Goal: Task Accomplishment & Management: Complete application form

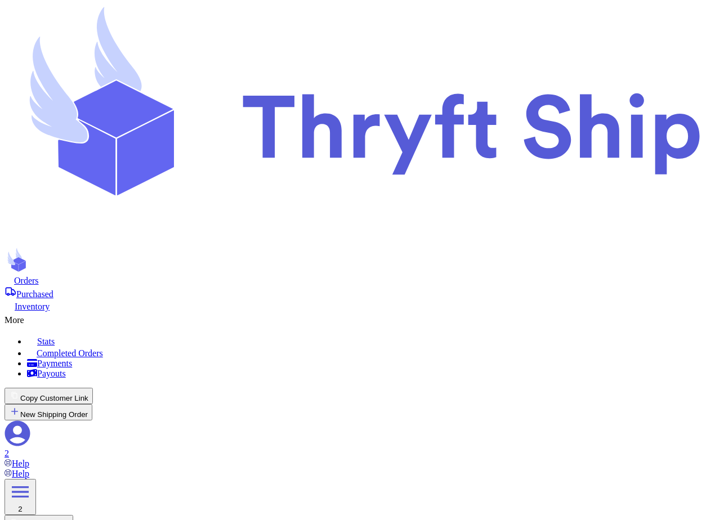
scroll to position [105, 0]
checkbox input "false"
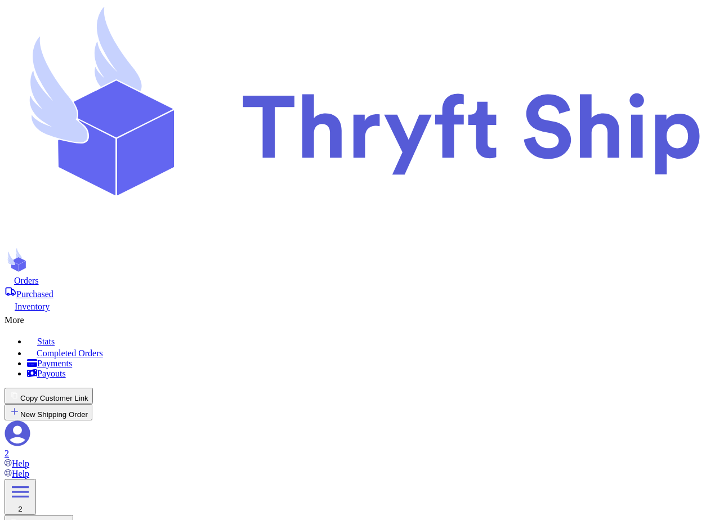
checkbox input "false"
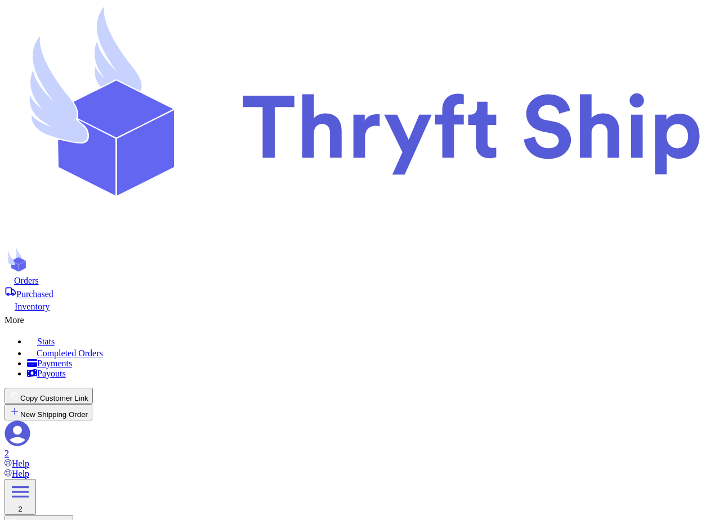
checkbox input "false"
checkbox input "true"
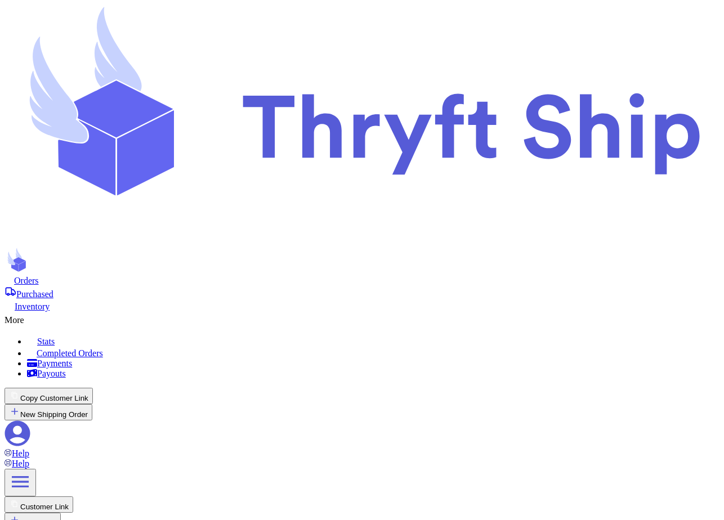
checkbox input "true"
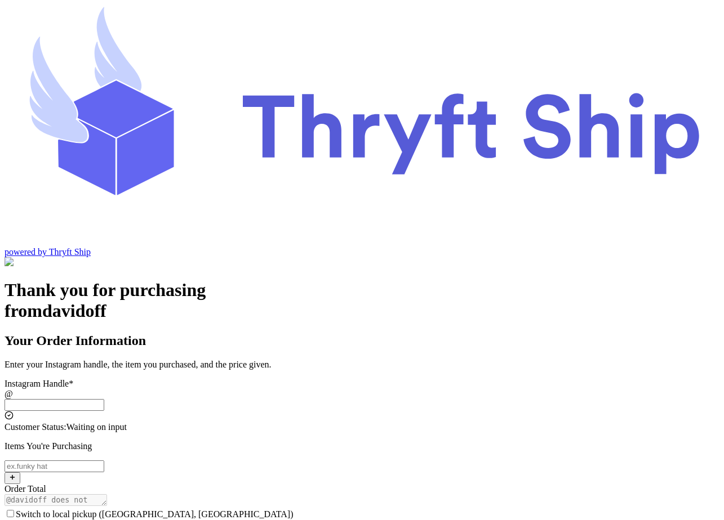
click at [104, 399] on input "Switch to local pickup (Stockton, CA)" at bounding box center [55, 405] width 100 height 12
type input "local102"
type input "abdul+1@thryftship.com"
type input "Undertaker"
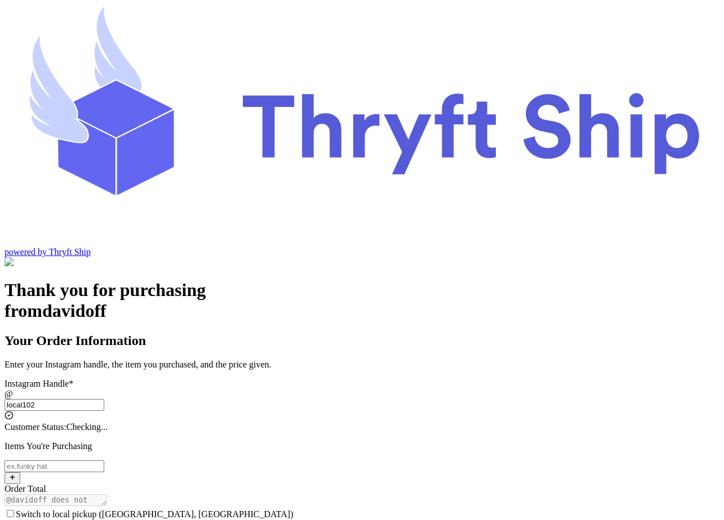
type input "Geller"
checkbox input "true"
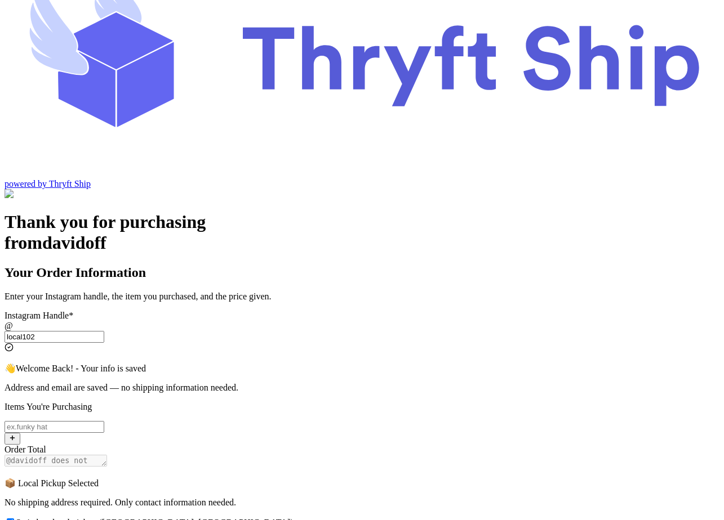
scroll to position [140, 0]
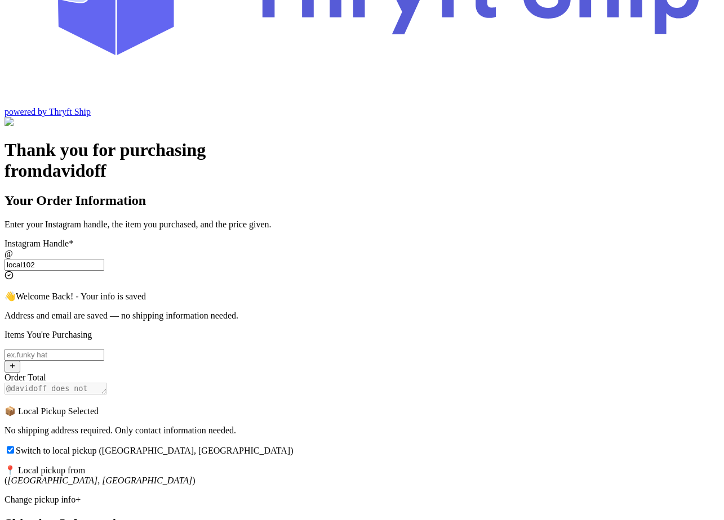
type input "local102"
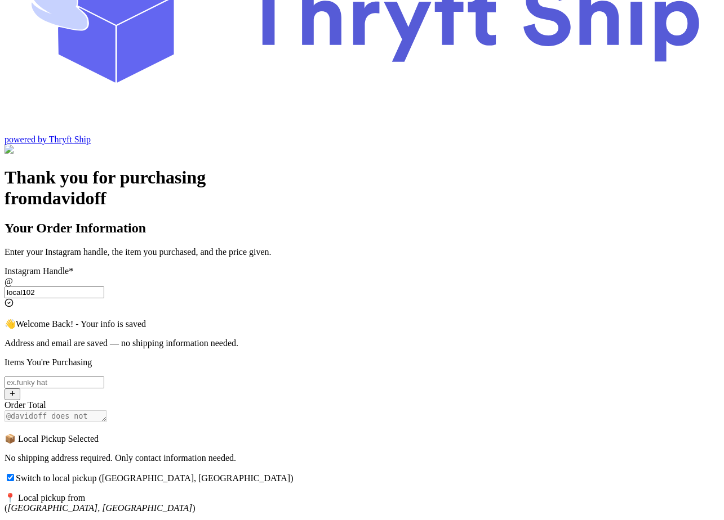
scroll to position [118, 0]
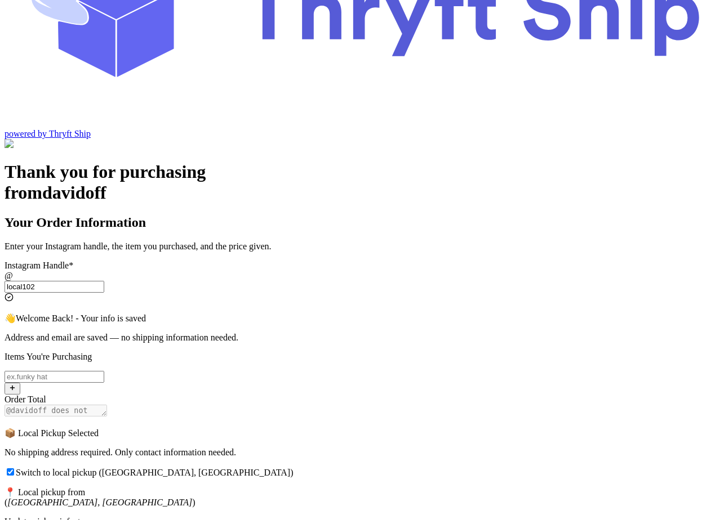
click at [258, 517] on div "Update pickup info +" at bounding box center [362, 522] width 715 height 10
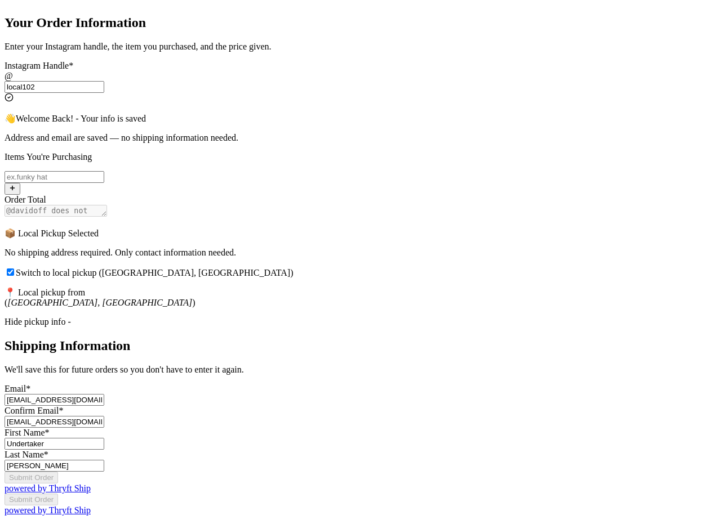
scroll to position [340, 0]
click at [14, 269] on input "Switch to local pickup (Stockton, CA)" at bounding box center [10, 272] width 7 height 7
checkbox input "false"
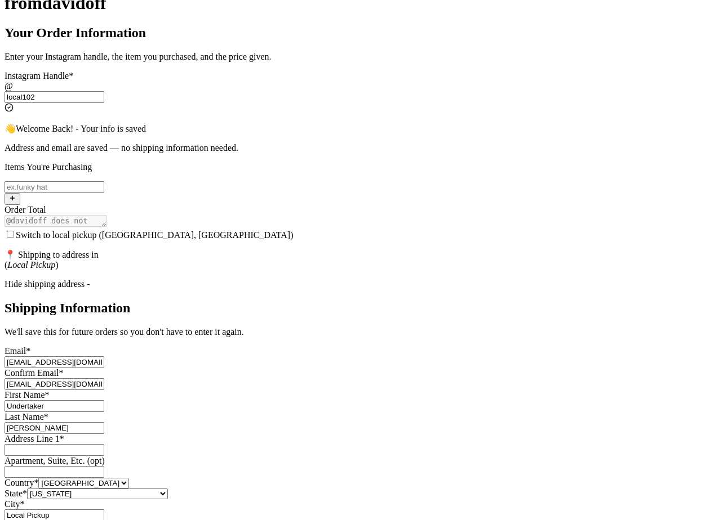
scroll to position [267, 0]
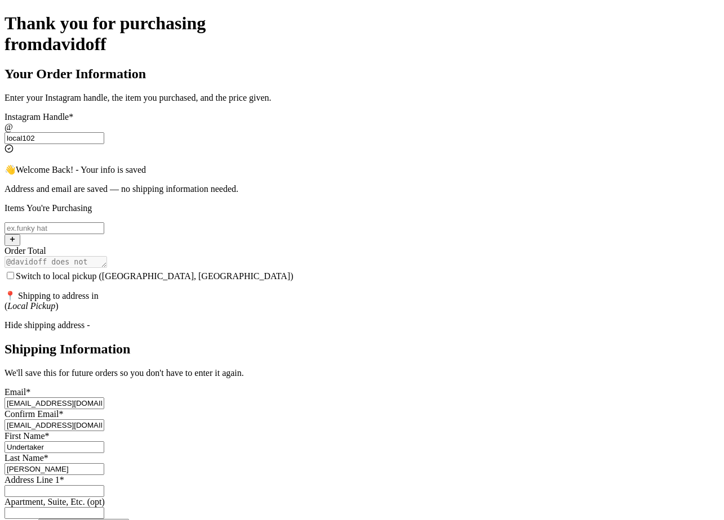
click at [14, 272] on input "Switch to local pickup (Stockton, CA)" at bounding box center [10, 275] width 7 height 7
checkbox input "true"
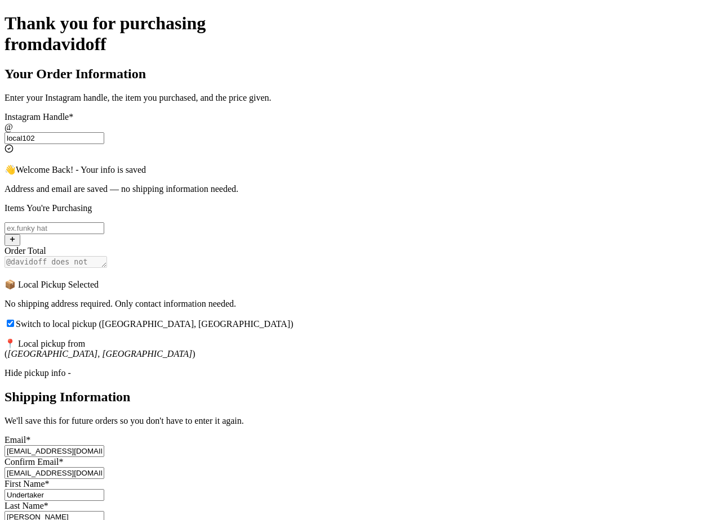
click at [270, 368] on div "Hide pickup info -" at bounding box center [362, 373] width 715 height 10
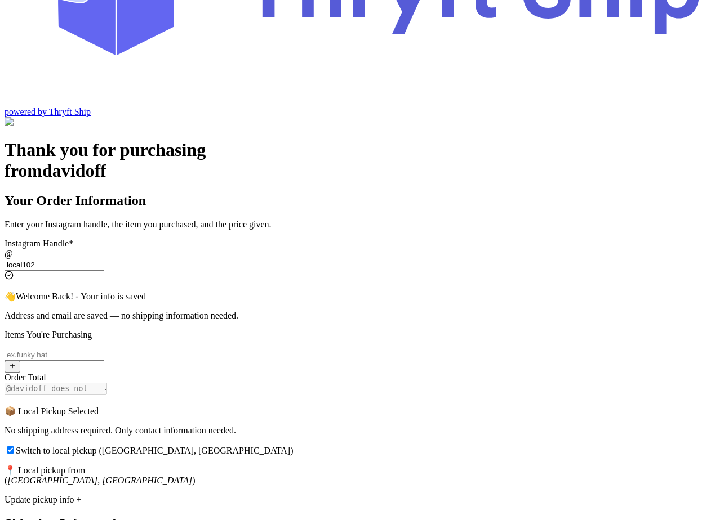
click at [290, 495] on div "Update pickup info +" at bounding box center [362, 500] width 715 height 10
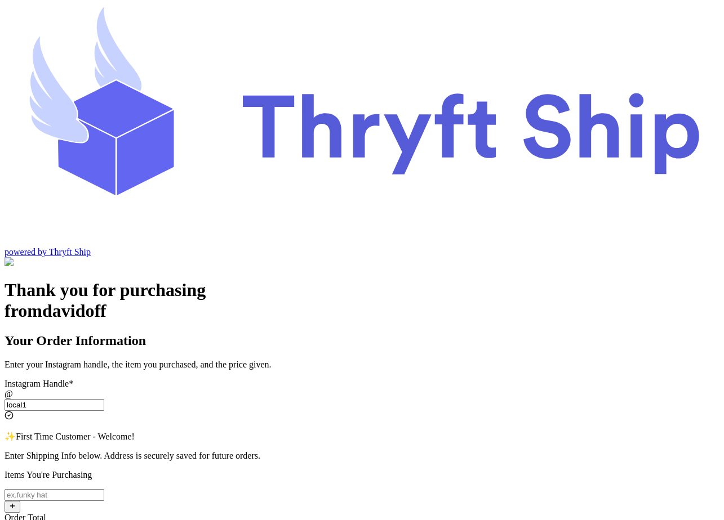
click at [104, 399] on input "local1" at bounding box center [55, 405] width 100 height 12
type input "local102"
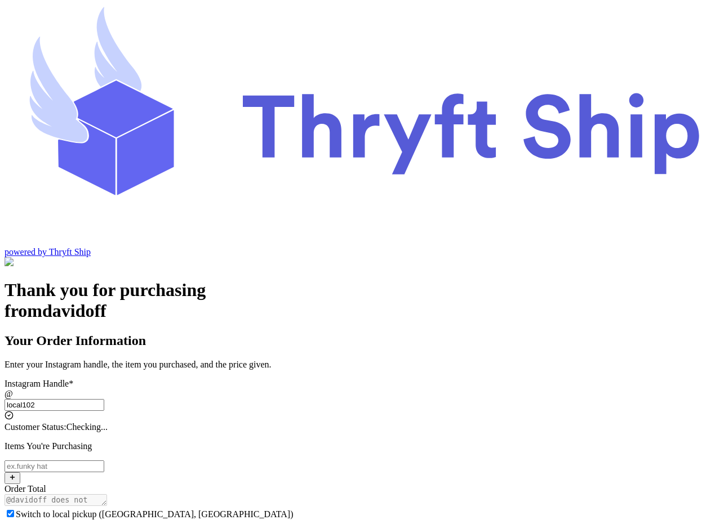
checkbox input "true"
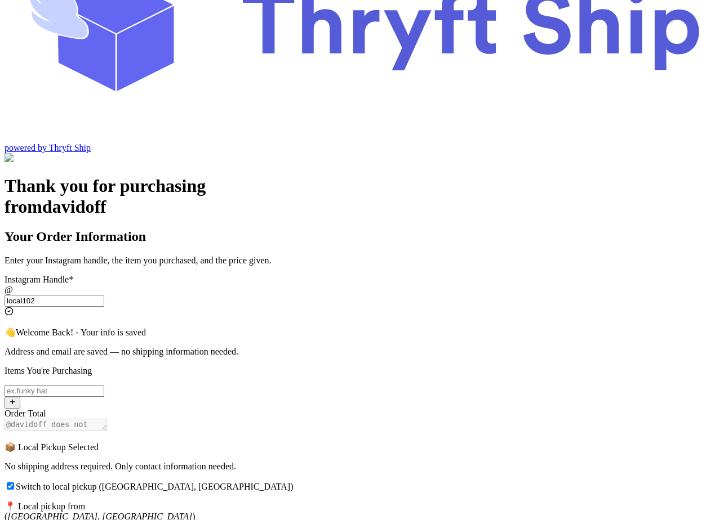
scroll to position [140, 0]
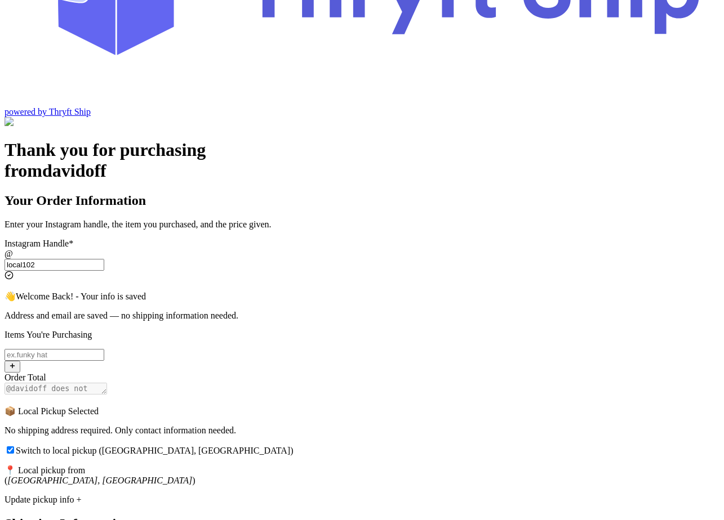
type input "local102"
click at [271, 495] on div "Update pickup info +" at bounding box center [362, 500] width 715 height 10
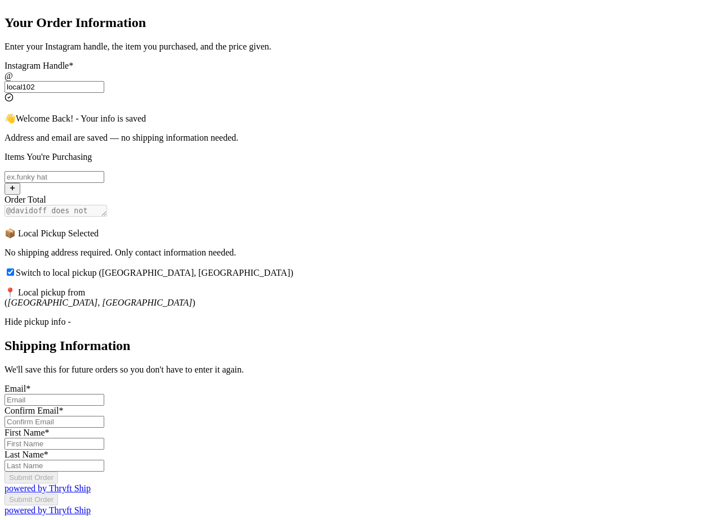
scroll to position [340, 0]
click at [283, 317] on div "Hide pickup info -" at bounding box center [362, 322] width 715 height 10
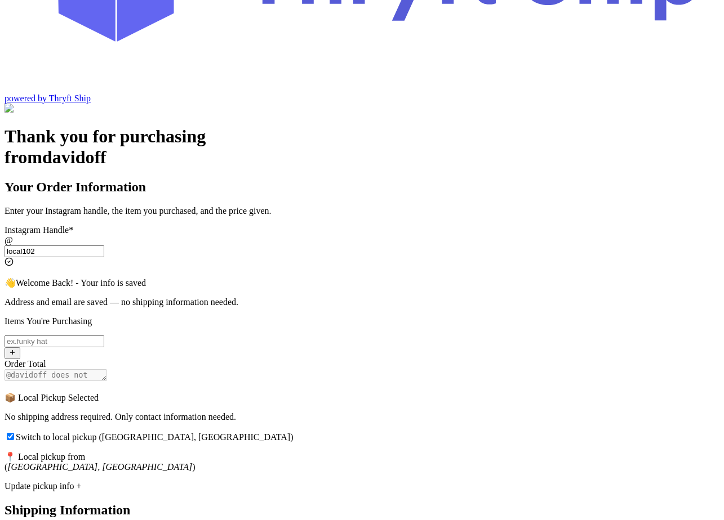
scroll to position [140, 0]
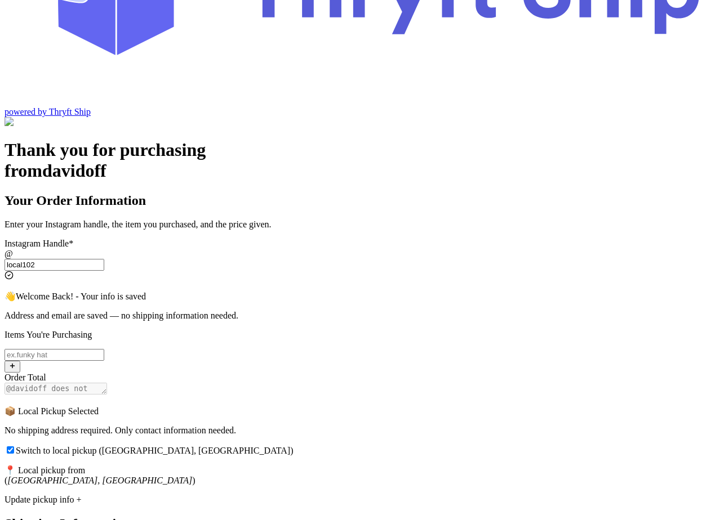
click at [14, 447] on input "Switch to local pickup ([GEOGRAPHIC_DATA], [GEOGRAPHIC_DATA])" at bounding box center [10, 450] width 7 height 7
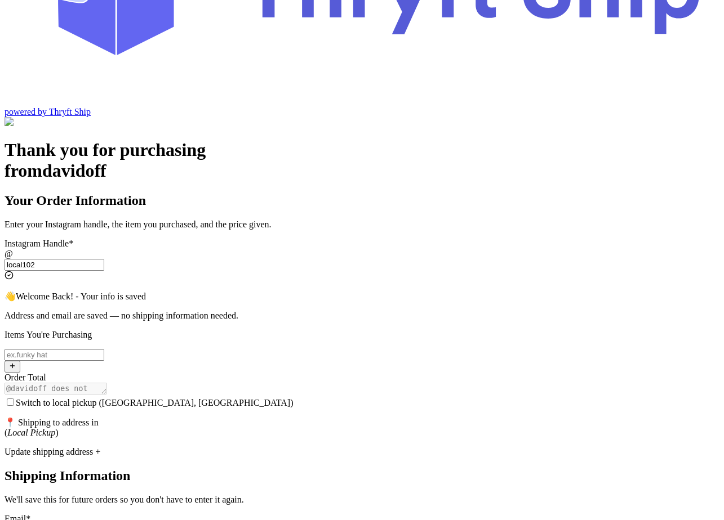
scroll to position [90, 0]
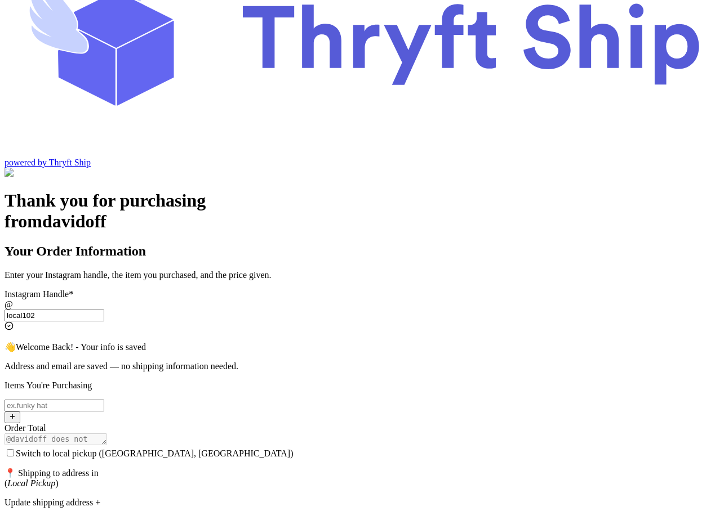
click at [278, 498] on div "Update shipping address +" at bounding box center [362, 503] width 715 height 10
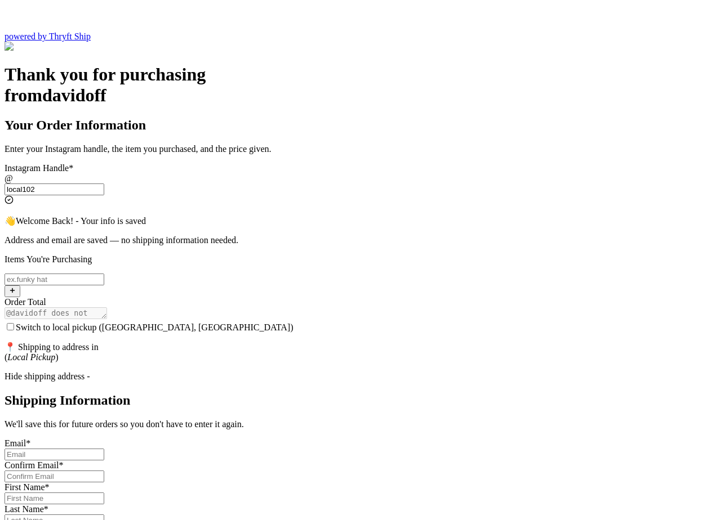
scroll to position [212, 0]
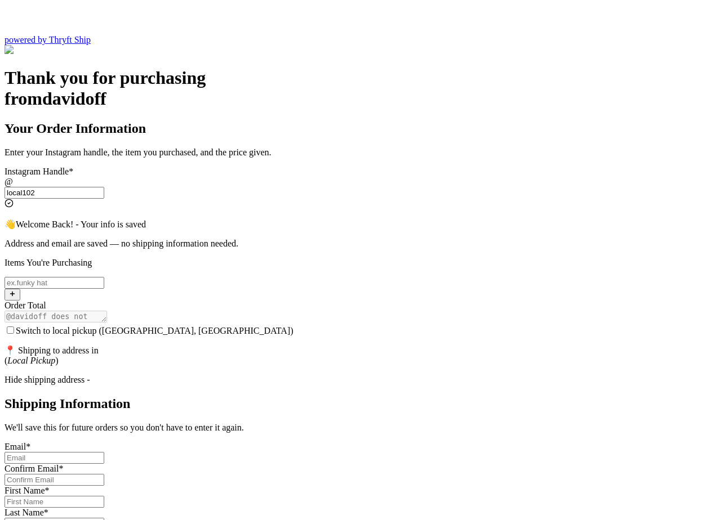
click at [14, 327] on input "Switch to local pickup ([GEOGRAPHIC_DATA], [GEOGRAPHIC_DATA])" at bounding box center [10, 330] width 7 height 7
checkbox input "true"
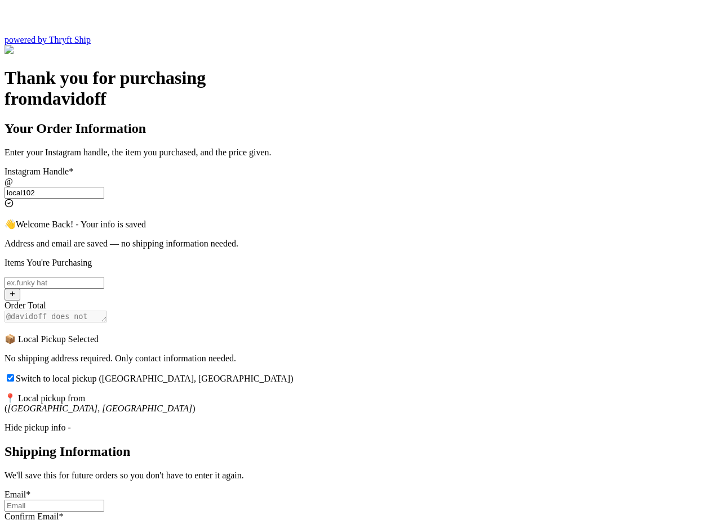
click at [248, 423] on div "Hide pickup info -" at bounding box center [362, 428] width 715 height 10
click at [248, 423] on div "Update pickup info +" at bounding box center [362, 428] width 715 height 10
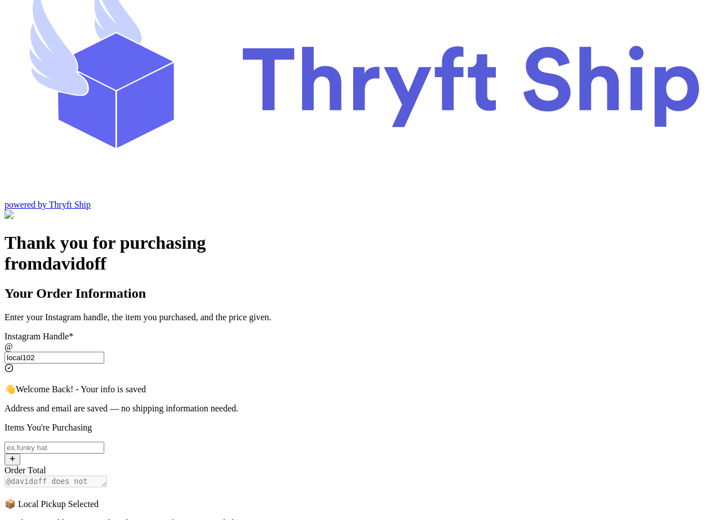
scroll to position [0, 0]
